Goal: Contribute content

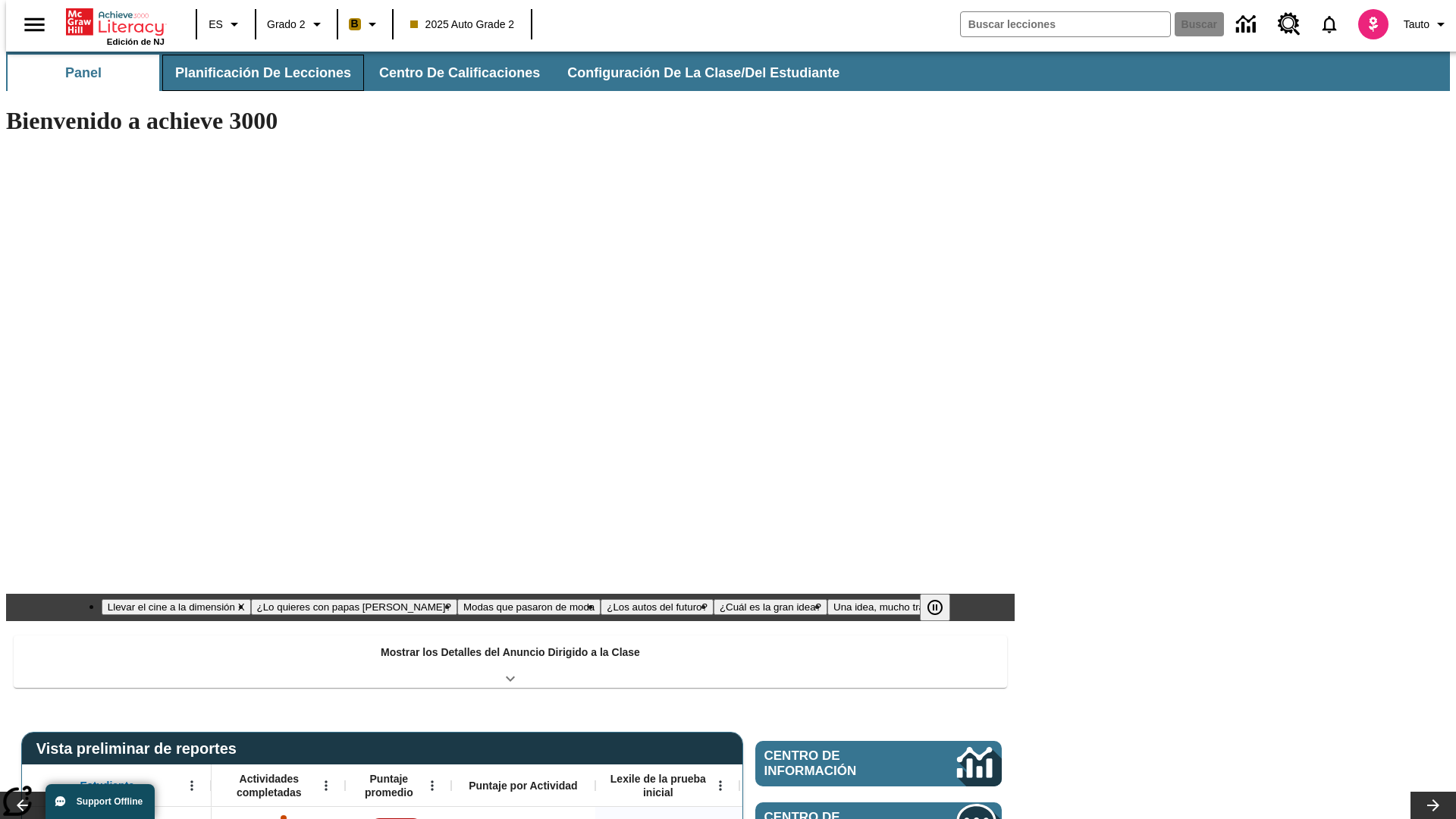
click at [254, 73] on button "Planificación de lecciones" at bounding box center [263, 73] width 202 height 37
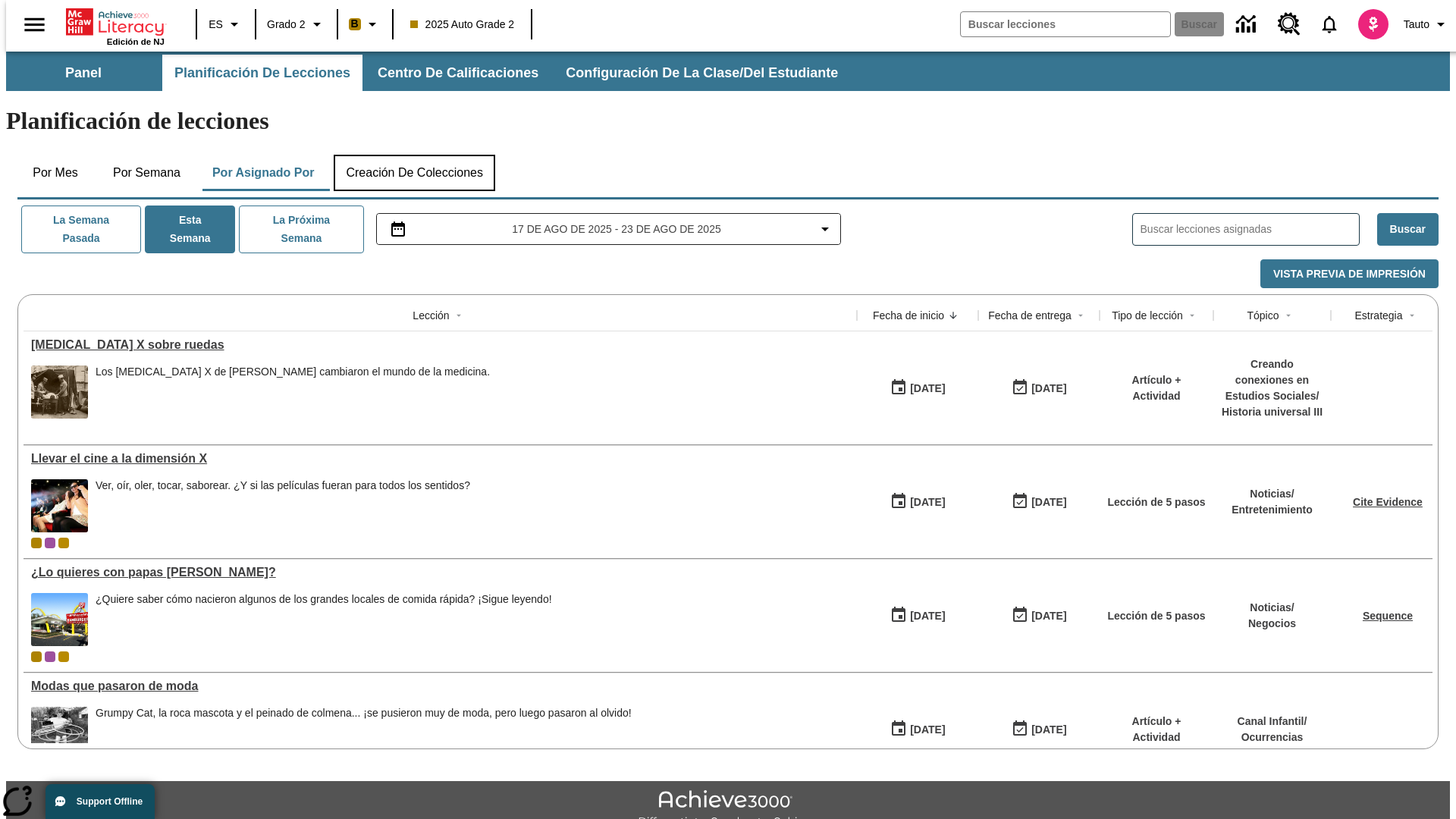
click at [414, 155] on button "Creación de colecciones" at bounding box center [414, 173] width 162 height 37
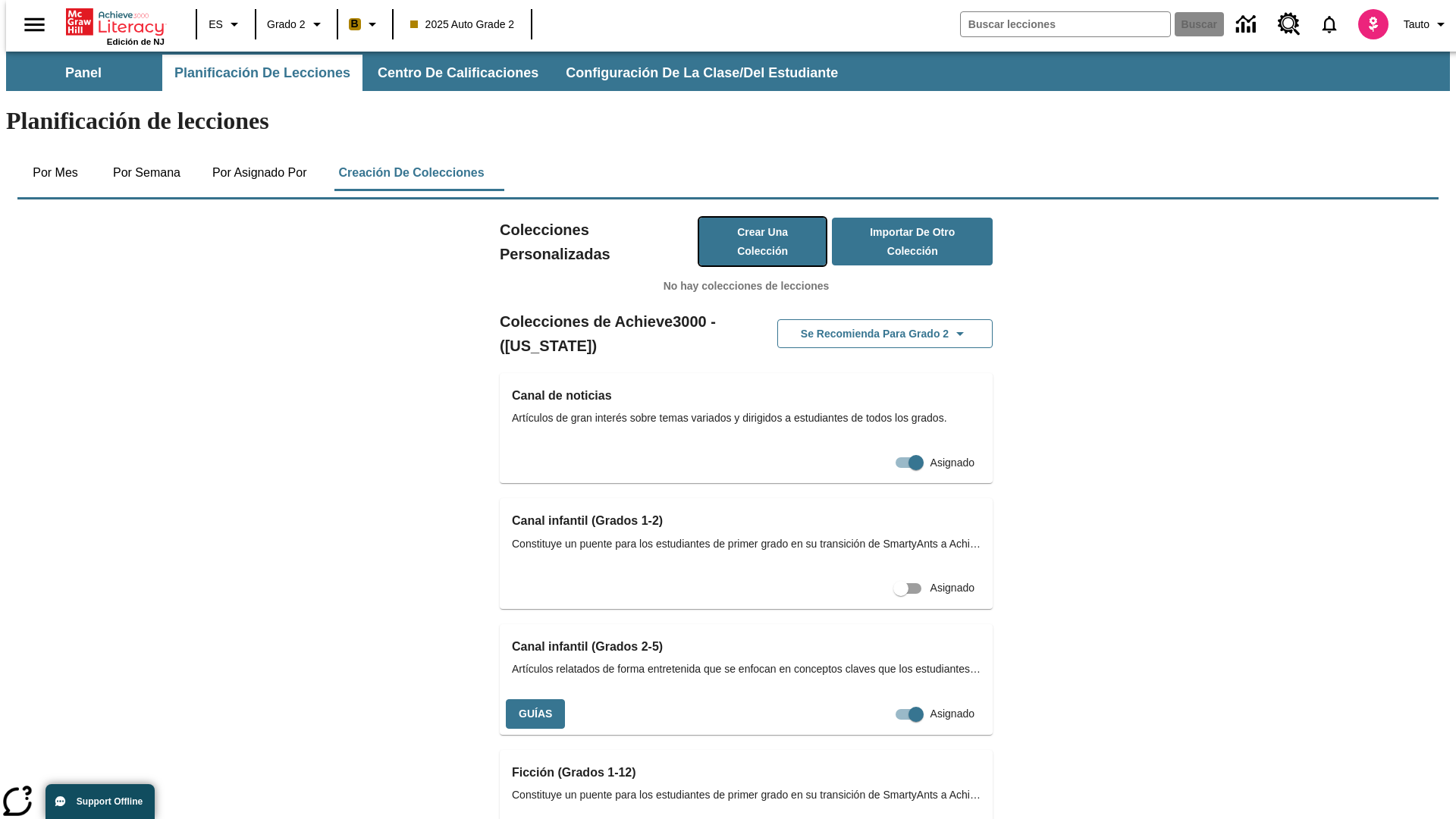
click at [747, 218] on button "Crear una colección" at bounding box center [763, 242] width 127 height 48
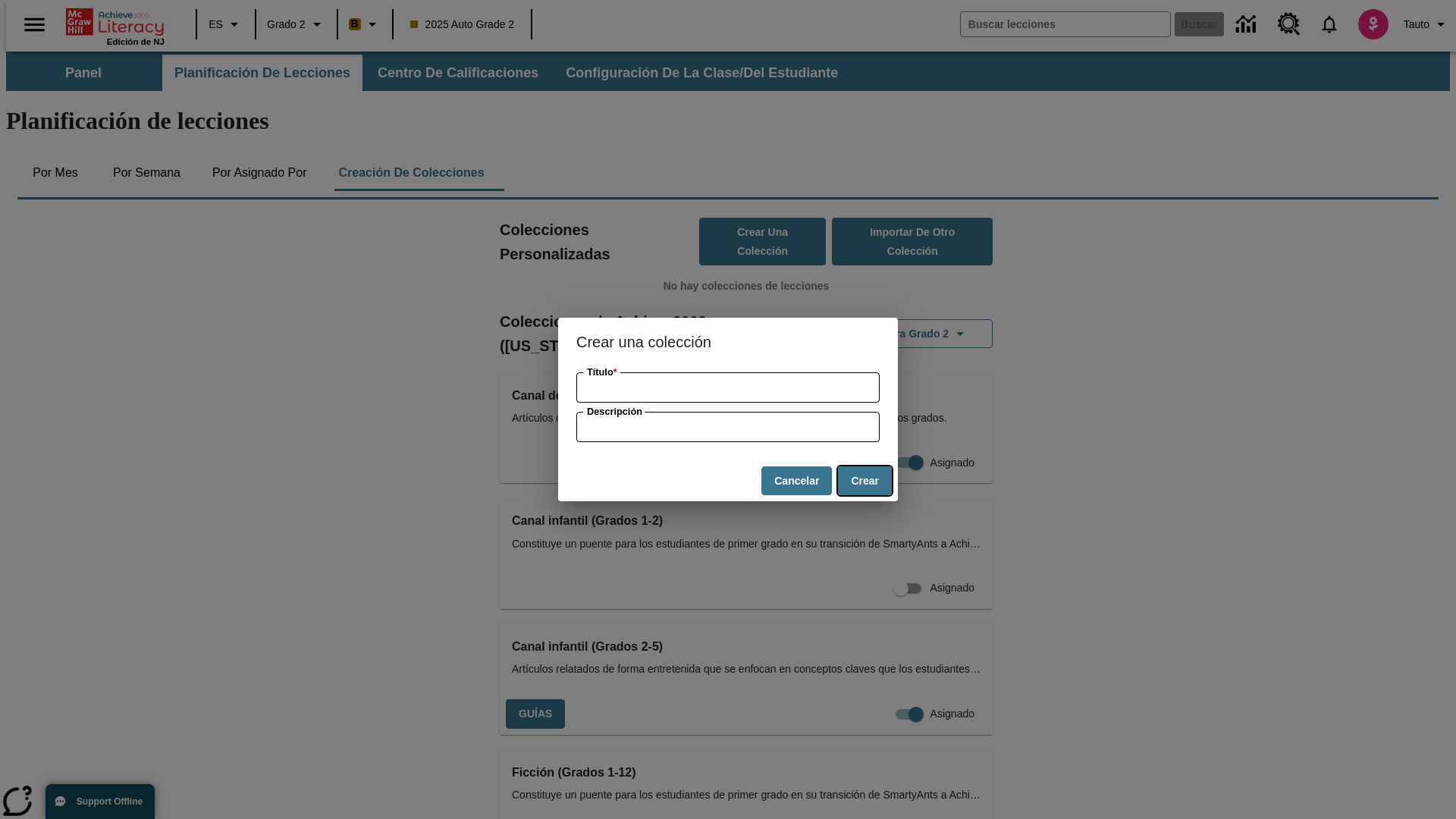
click at [865, 481] on button "Crear" at bounding box center [865, 481] width 54 height 30
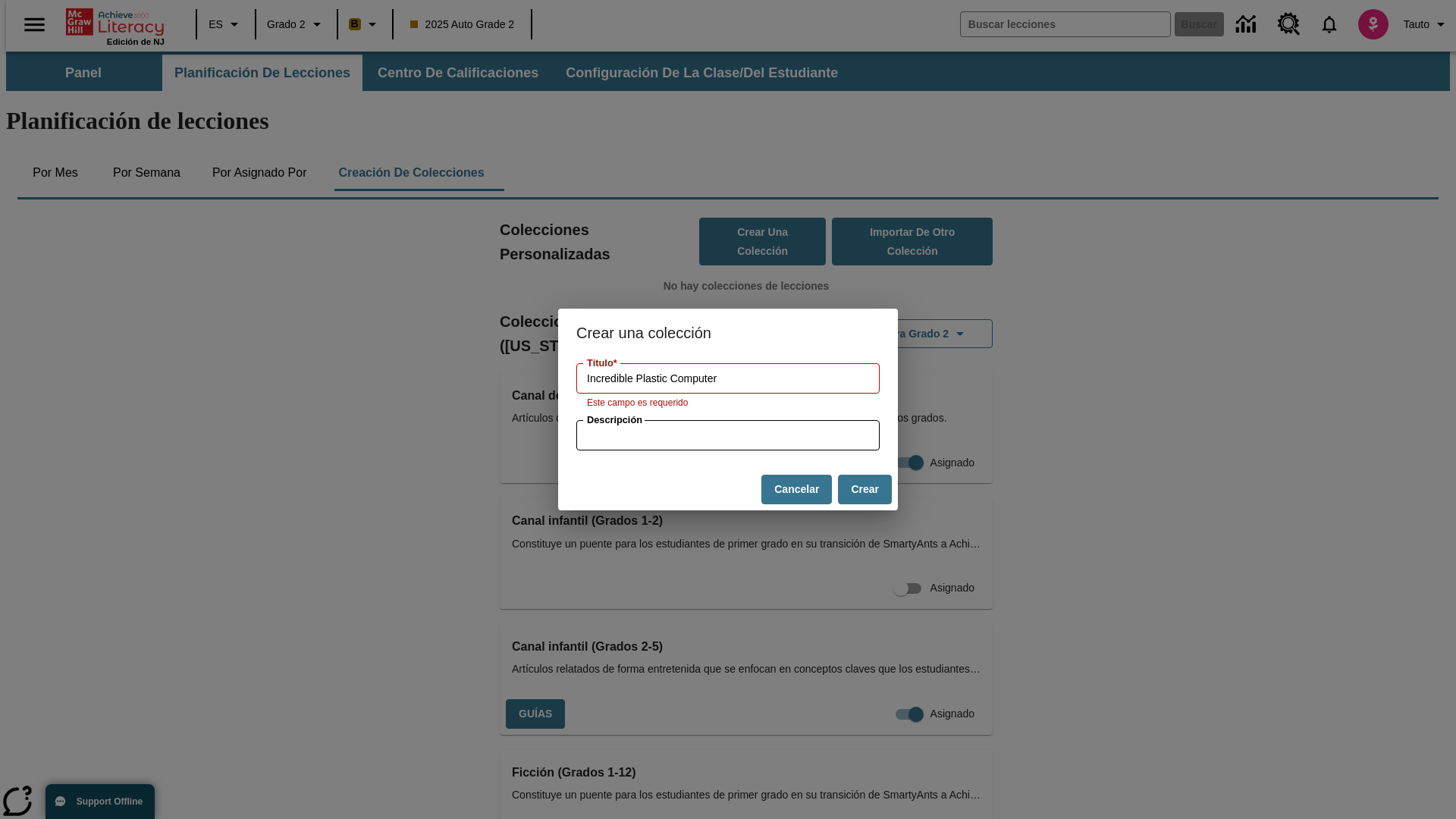
type input "Incredible Plastic Computer"
type input "some collection description"
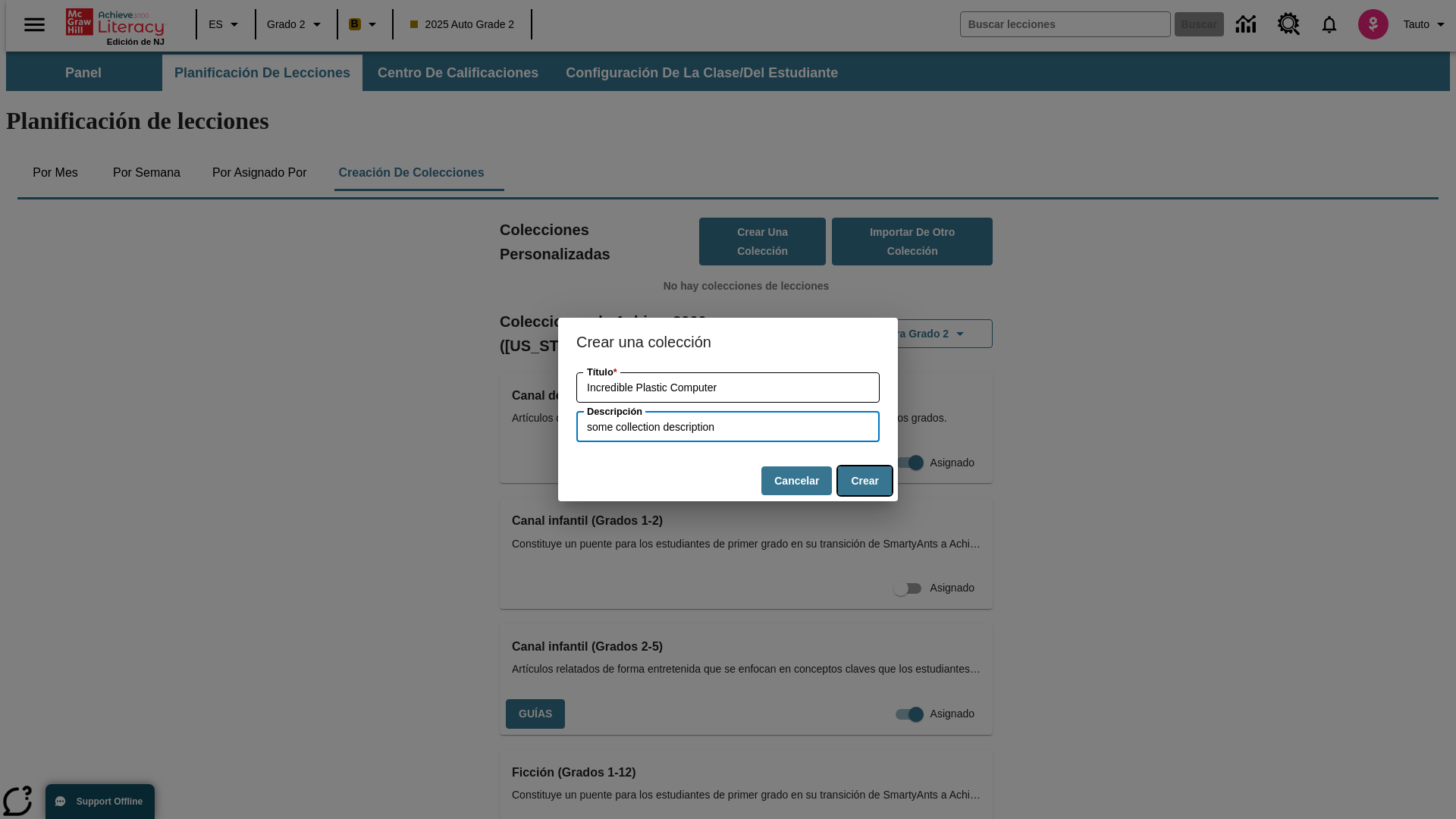
click at [865, 481] on button "Crear" at bounding box center [865, 481] width 54 height 30
